Goal: Information Seeking & Learning: Learn about a topic

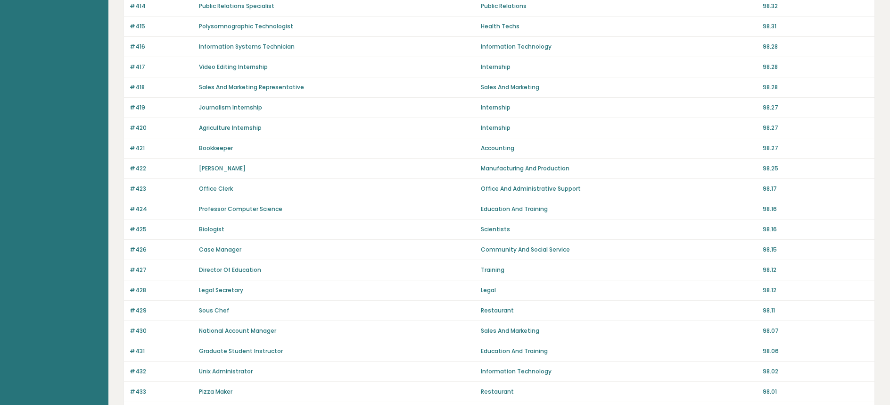
scroll to position [594, 0]
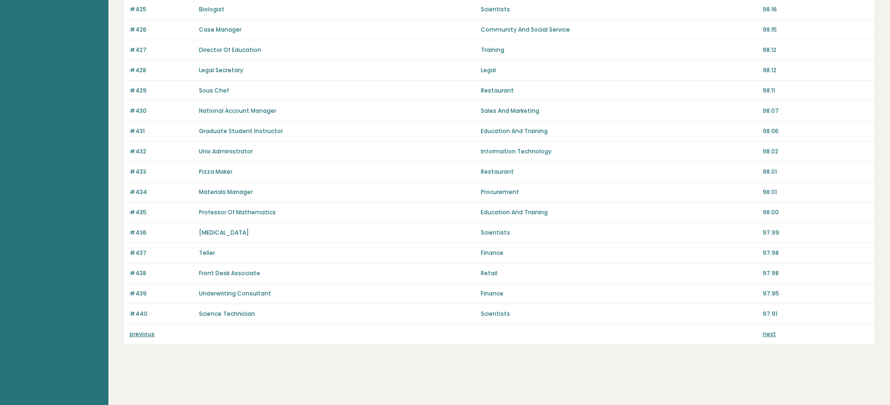
click at [147, 332] on link "previous" at bounding box center [142, 334] width 25 height 8
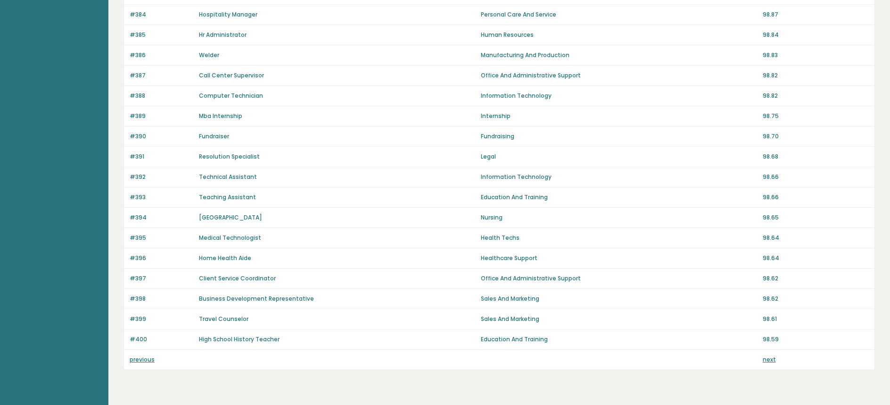
scroll to position [594, 0]
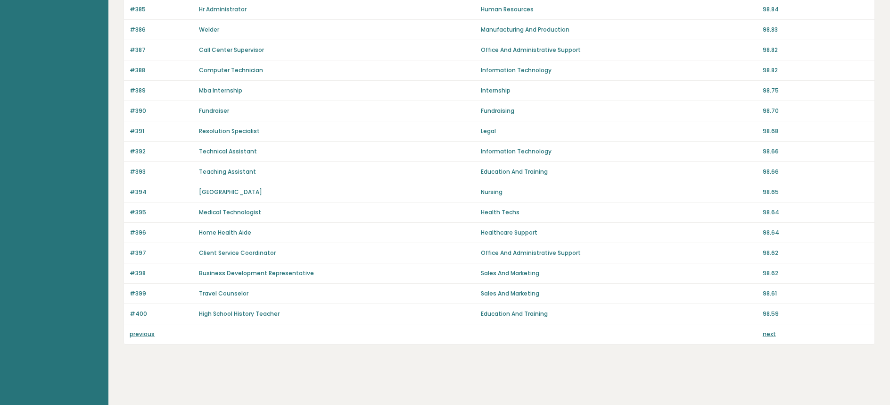
click at [145, 337] on link "previous" at bounding box center [142, 334] width 25 height 8
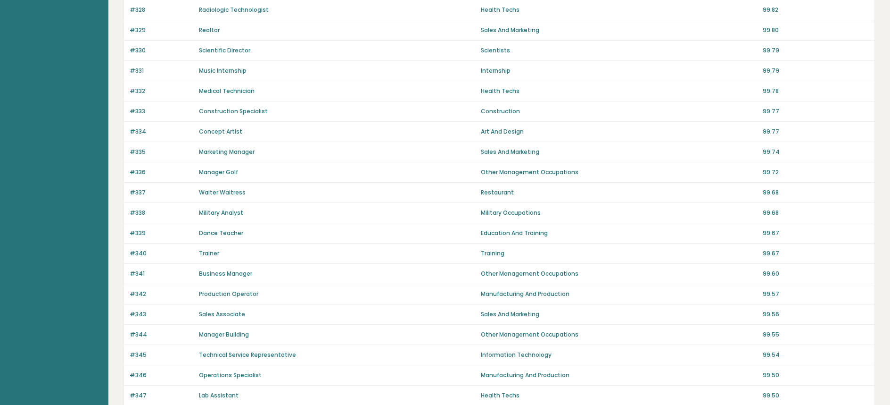
scroll to position [441, 0]
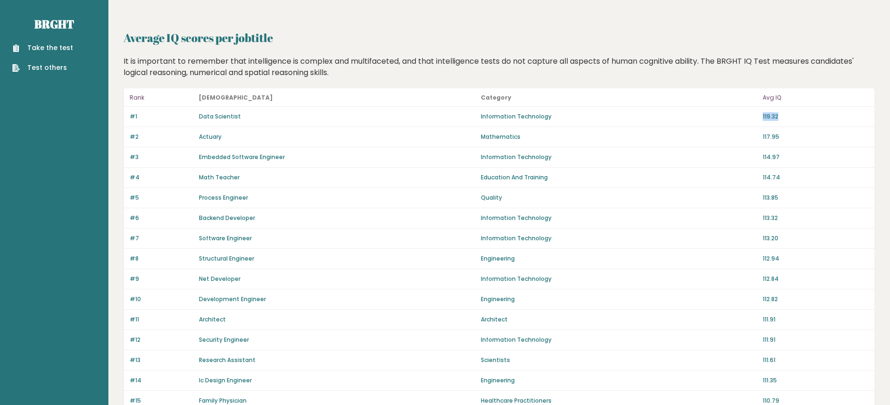
drag, startPoint x: 800, startPoint y: 115, endPoint x: 747, endPoint y: 116, distance: 52.9
click at [747, 116] on div "#1 Data Scientist Information Technology 119.32" at bounding box center [499, 117] width 751 height 20
click at [747, 116] on p "Information Technology" at bounding box center [619, 116] width 276 height 8
click at [488, 66] on div "It is important to remember that intelligence is complex and multifaceted, and …" at bounding box center [499, 67] width 759 height 23
click at [773, 116] on p "119.32" at bounding box center [816, 116] width 106 height 8
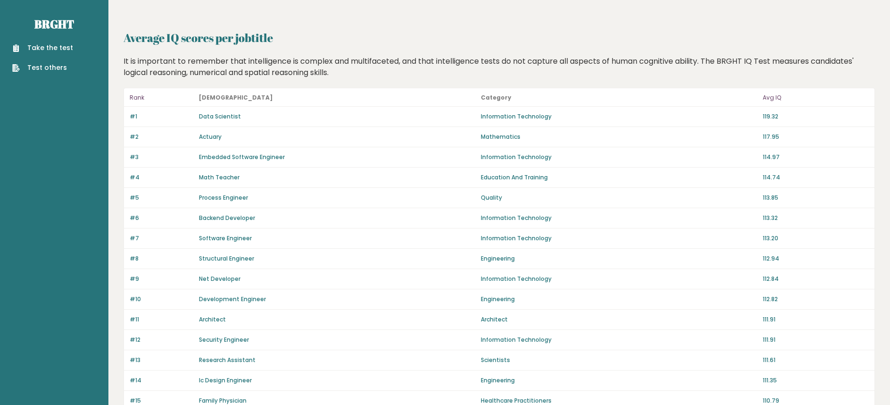
click at [233, 114] on link "Data Scientist" at bounding box center [220, 116] width 42 height 8
